Goal: Information Seeking & Learning: Learn about a topic

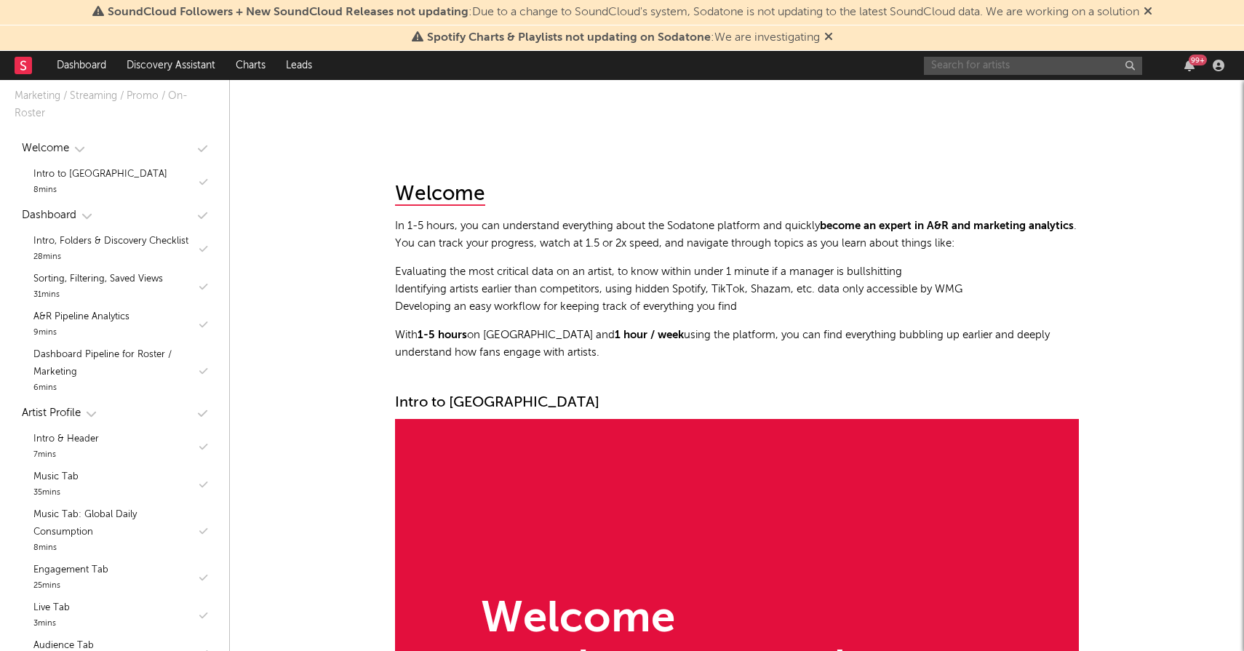
click at [988, 60] on input "text" at bounding box center [1033, 66] width 218 height 18
type input "[PERSON_NAME]"
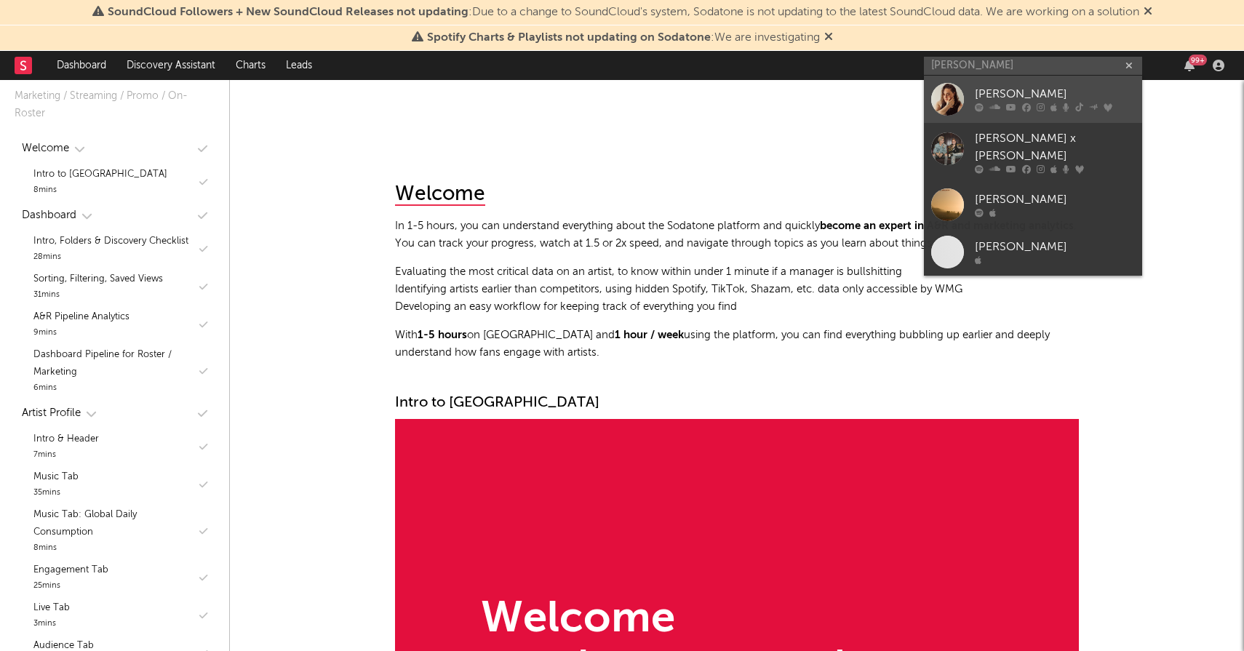
click at [982, 92] on div "[PERSON_NAME]" at bounding box center [1055, 94] width 160 height 17
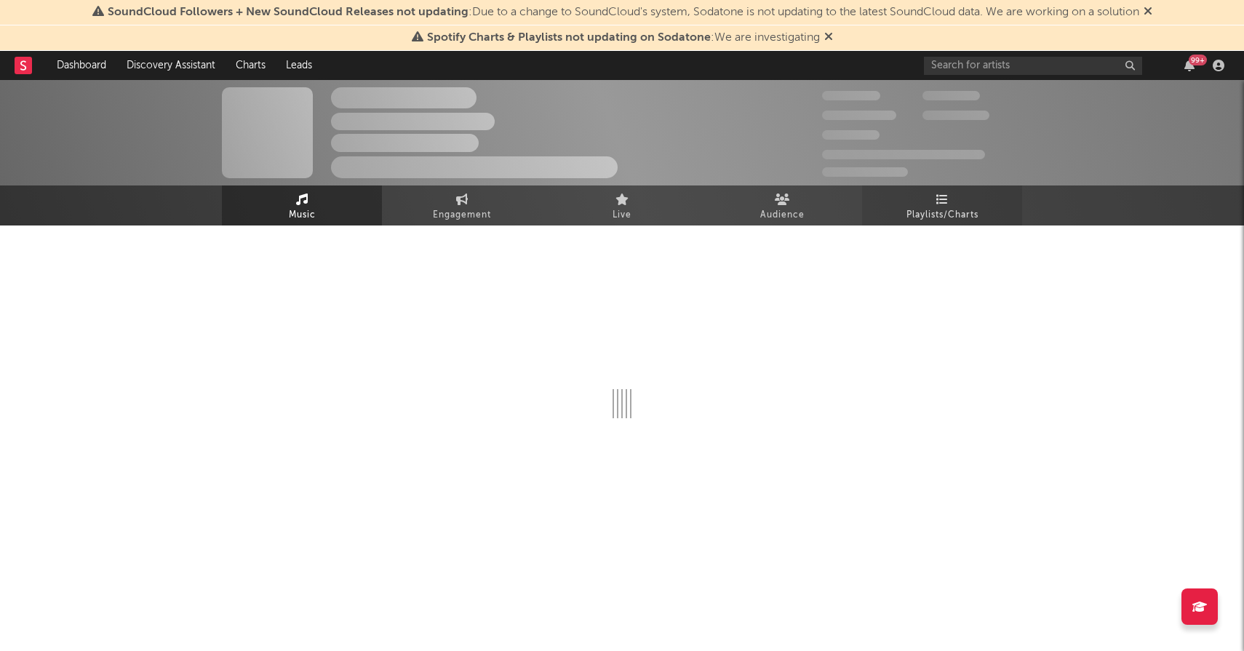
click at [902, 215] on link "Playlists/Charts" at bounding box center [942, 206] width 160 height 40
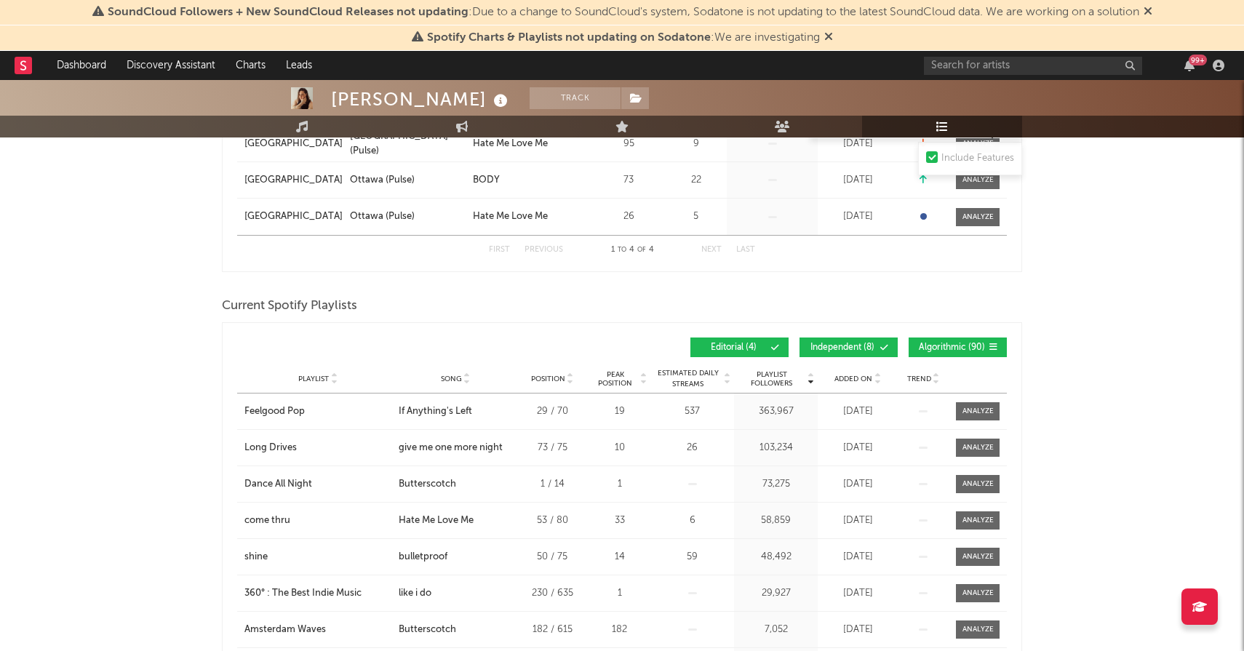
scroll to position [368, 0]
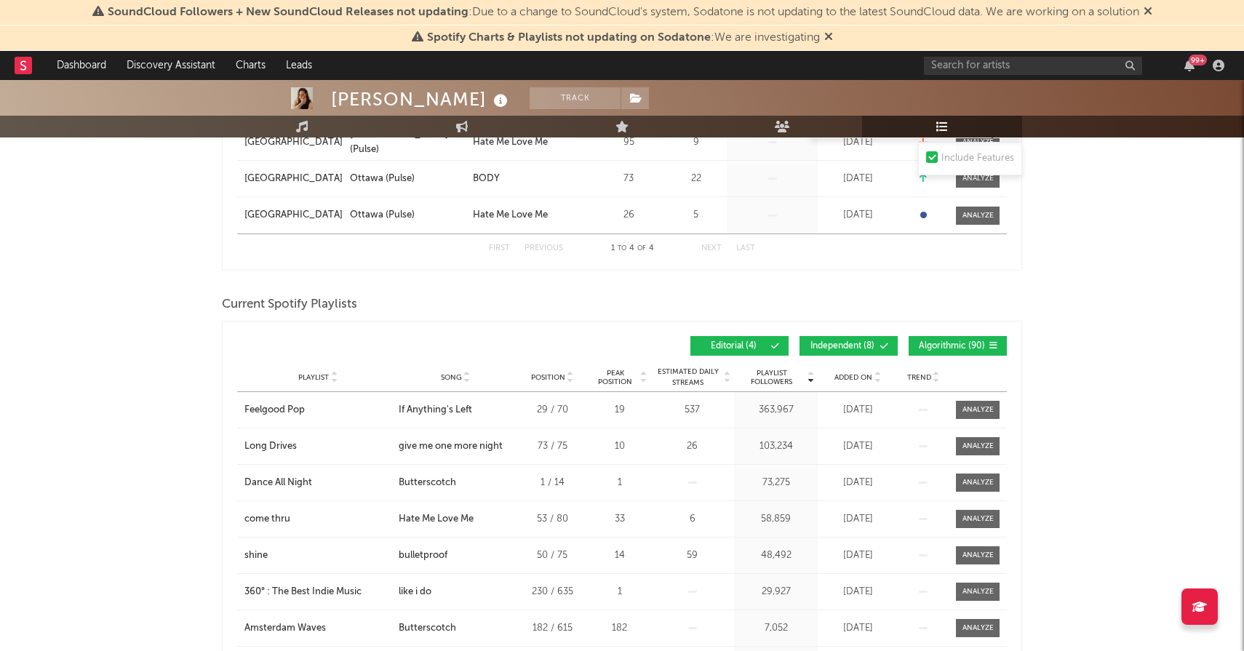
click at [938, 345] on span "Algorithmic ( 90 )" at bounding box center [951, 346] width 67 height 9
click at [859, 344] on span "Independent ( 8 )" at bounding box center [842, 346] width 67 height 9
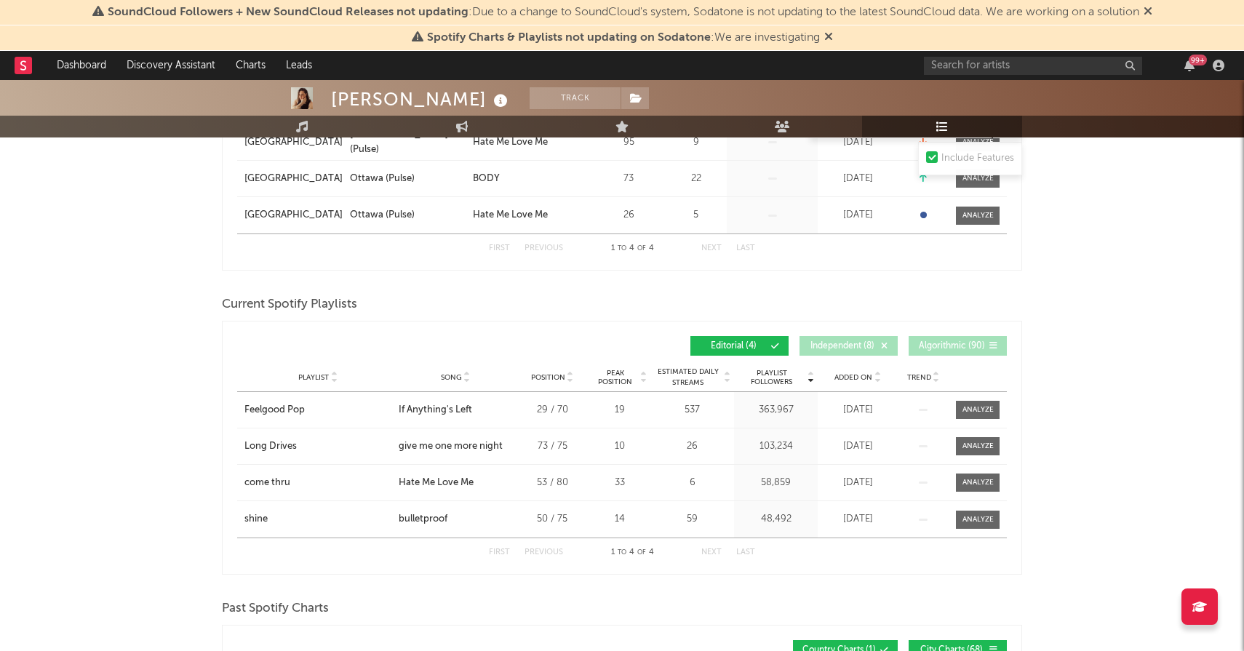
click at [851, 376] on span "Added On" at bounding box center [854, 377] width 38 height 9
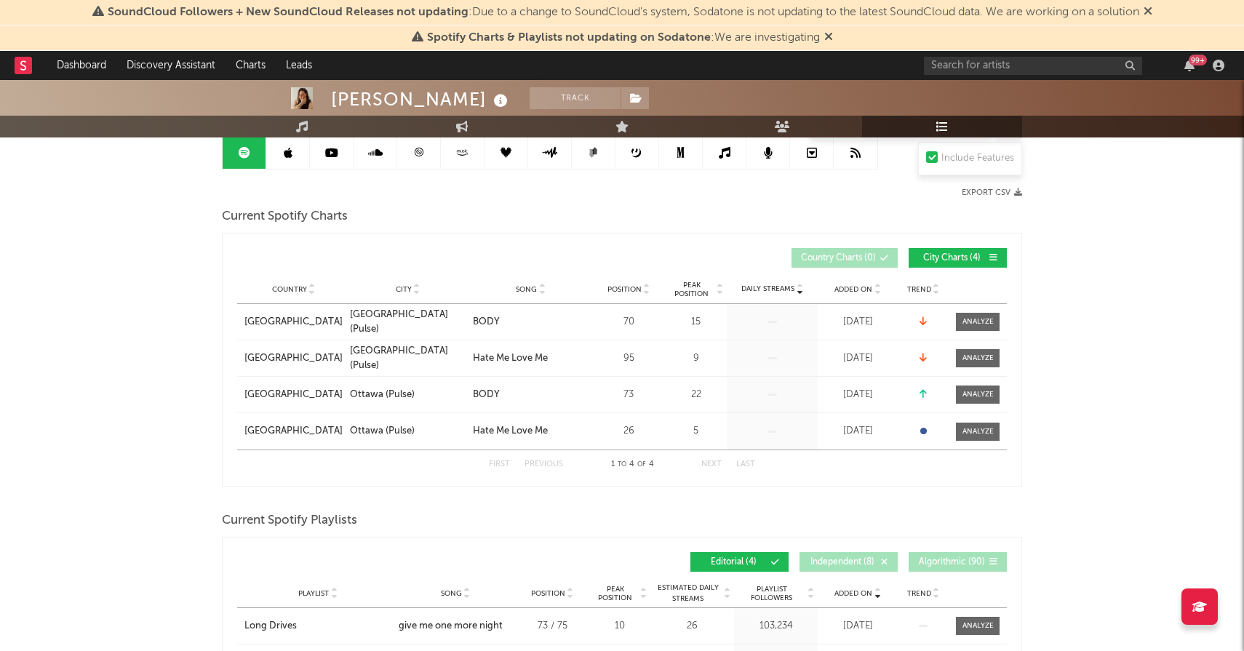
scroll to position [148, 0]
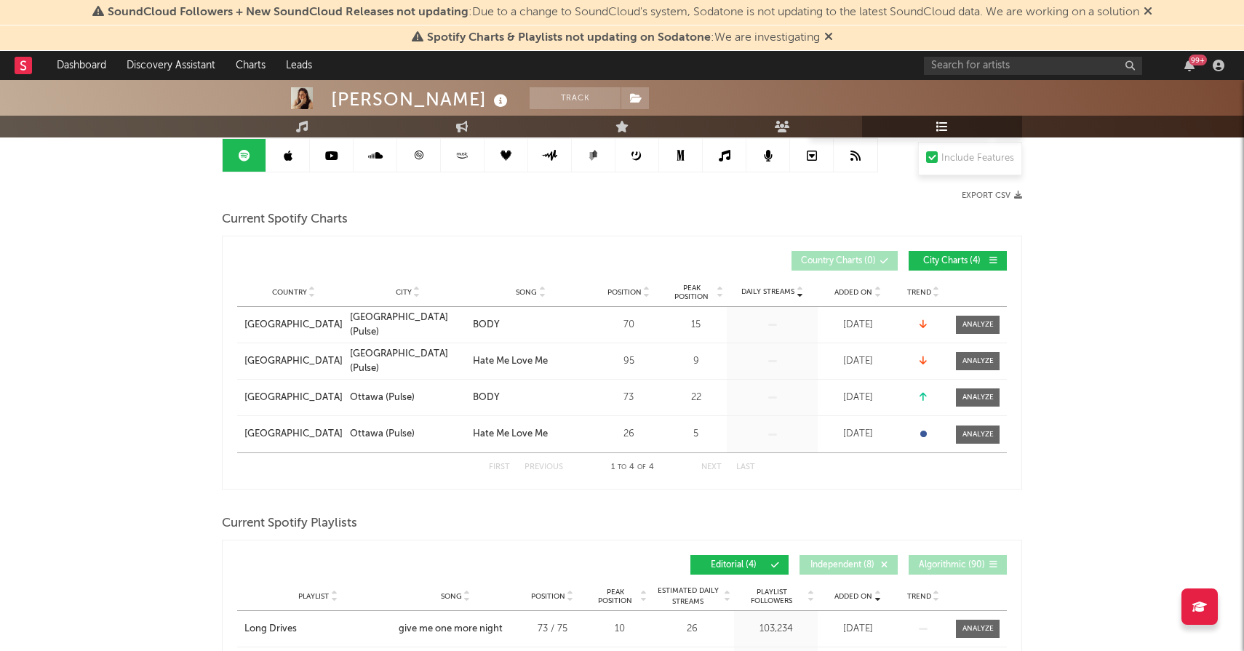
click at [918, 272] on div "Country City Song Position Peak Position Added On Trend Position Daily Streams …" at bounding box center [622, 261] width 770 height 34
click at [867, 290] on span "Added On" at bounding box center [854, 292] width 38 height 9
